Goal: Transaction & Acquisition: Book appointment/travel/reservation

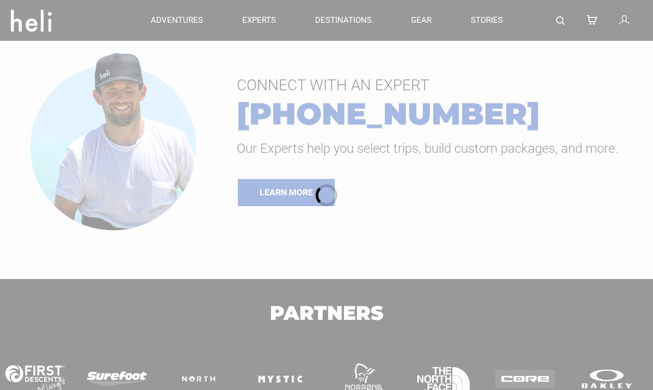
type input "Surf"
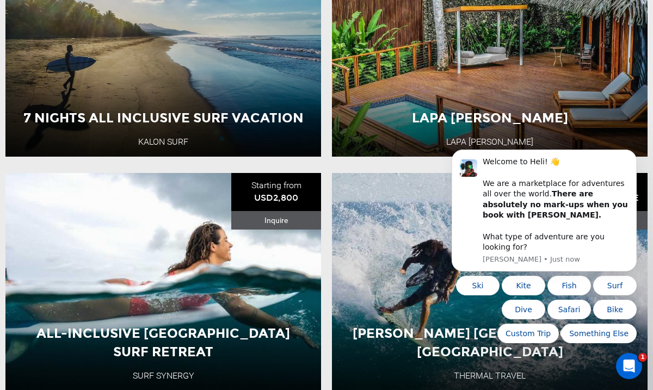
scroll to position [480, 0]
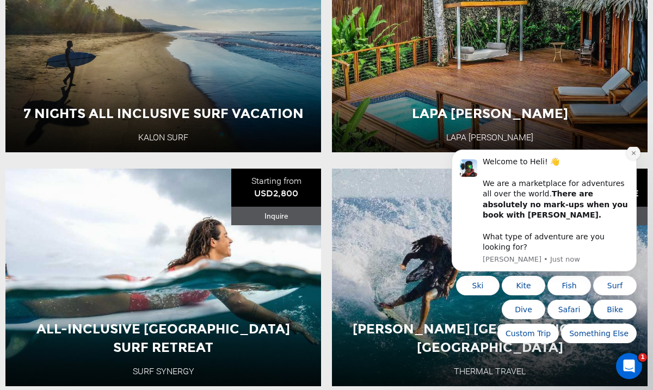
click at [634, 160] on button "Dismiss notification" at bounding box center [634, 153] width 14 height 14
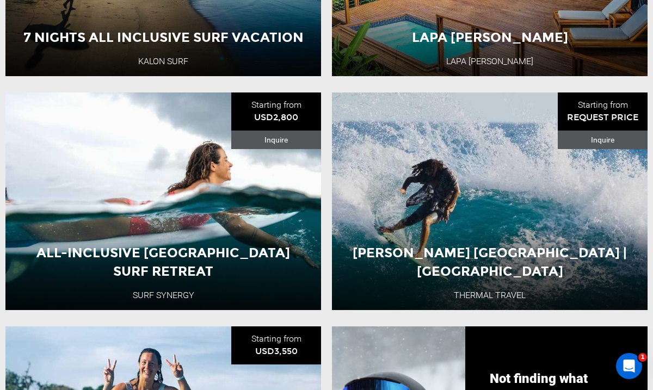
scroll to position [557, 0]
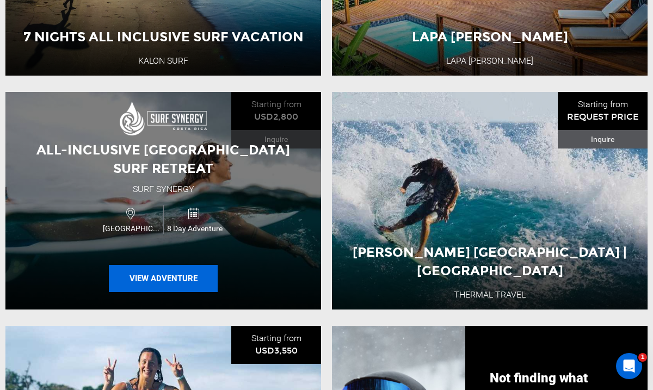
click at [180, 279] on button "View Adventure" at bounding box center [163, 278] width 109 height 27
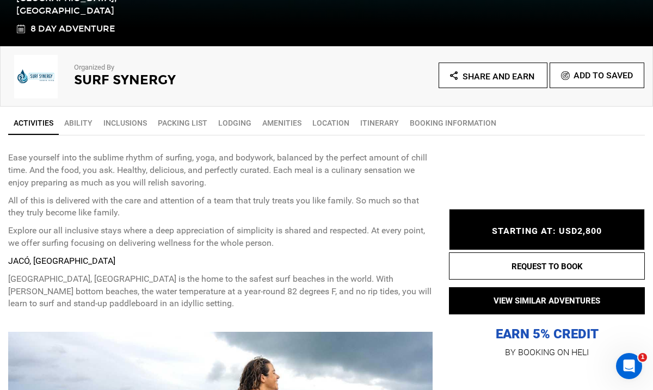
scroll to position [321, 0]
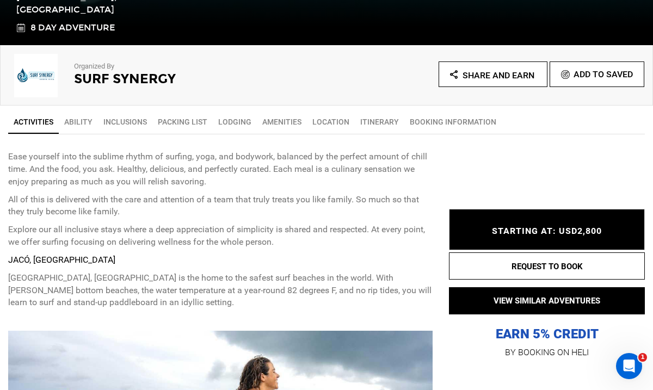
click at [125, 124] on link "Inclusions" at bounding box center [125, 122] width 54 height 22
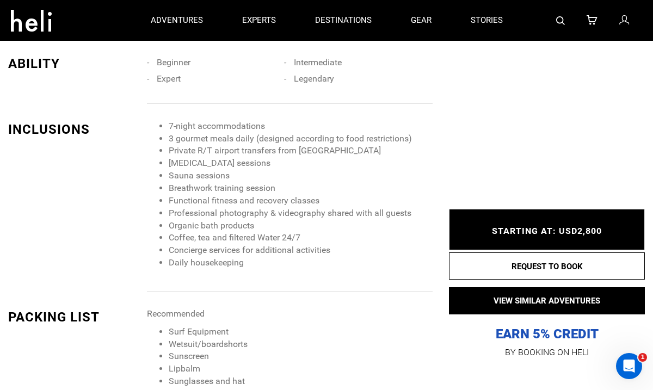
scroll to position [914, 0]
type input "Surf"
